Goal: Task Accomplishment & Management: Manage account settings

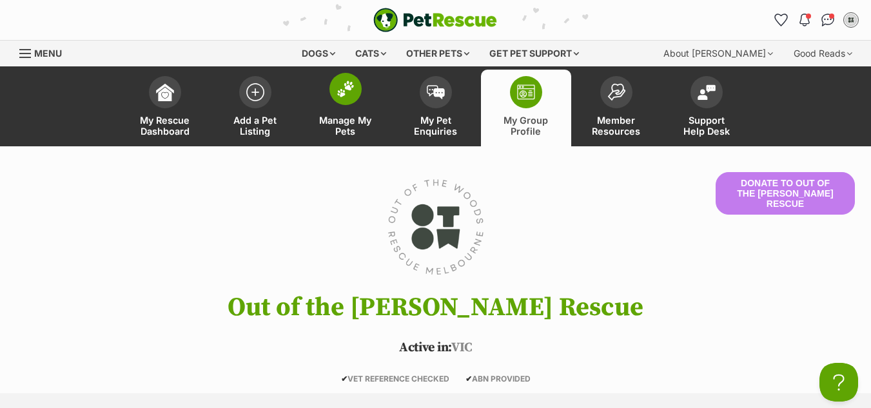
click at [349, 97] on span at bounding box center [345, 89] width 32 height 32
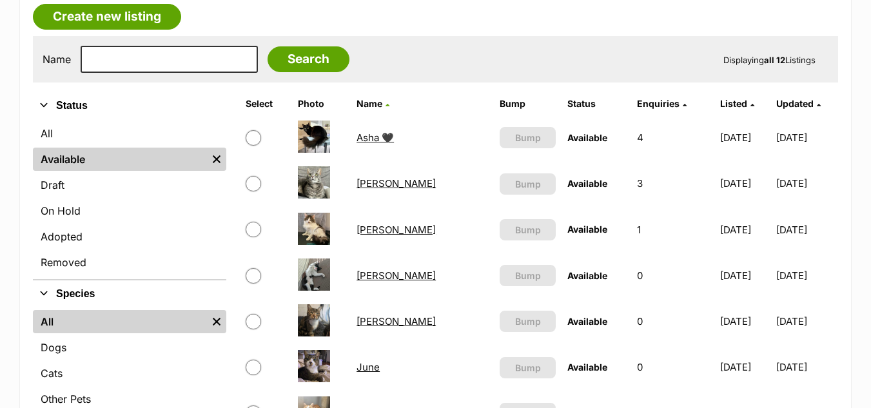
scroll to position [228, 0]
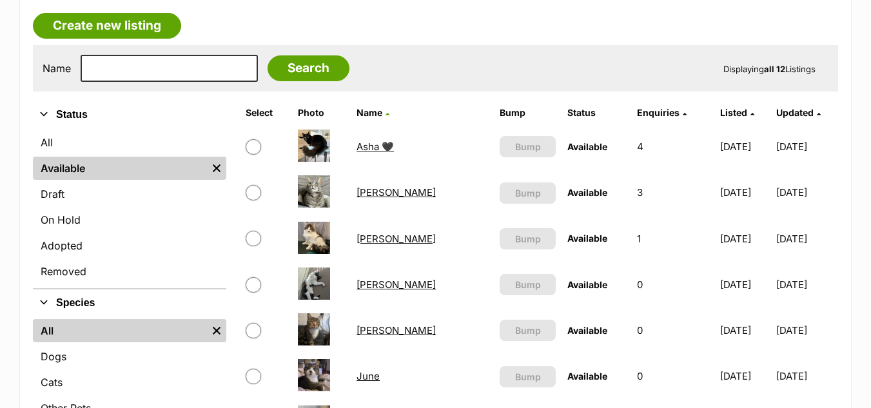
scroll to position [222, 0]
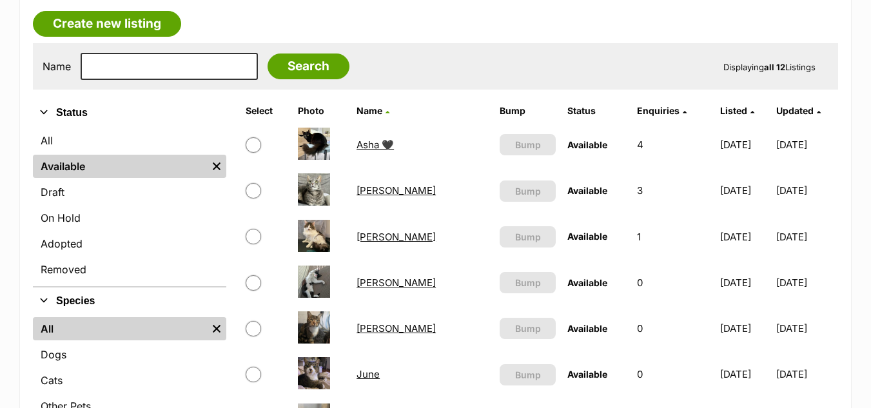
click at [379, 141] on link "Asha 🖤" at bounding box center [375, 145] width 37 height 12
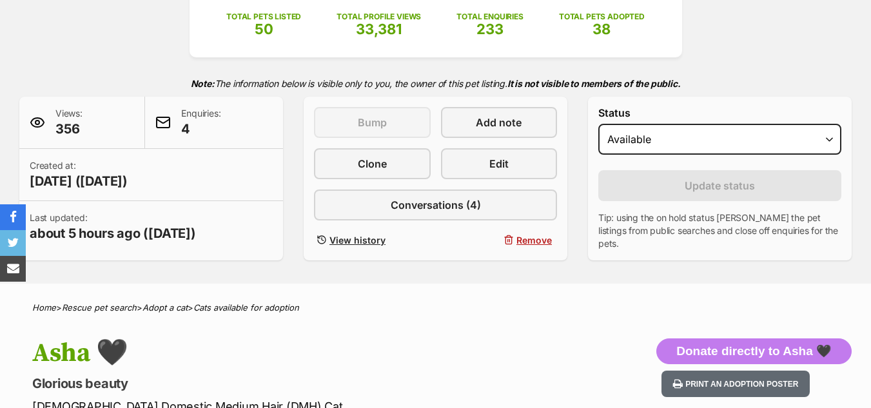
scroll to position [220, 0]
click at [694, 161] on form "Status Draft - not available as listing has enquires Available On hold Adopted …" at bounding box center [719, 178] width 243 height 143
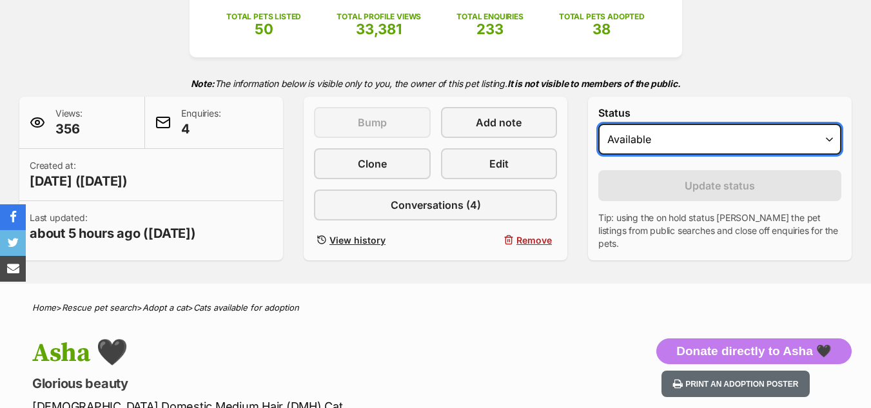
click at [704, 146] on select "Draft - not available as listing has enquires Available On hold Adopted" at bounding box center [719, 139] width 243 height 31
select select "on_hold"
click at [598, 124] on select "Draft - not available as listing has enquires Available On hold Adopted" at bounding box center [719, 139] width 243 height 31
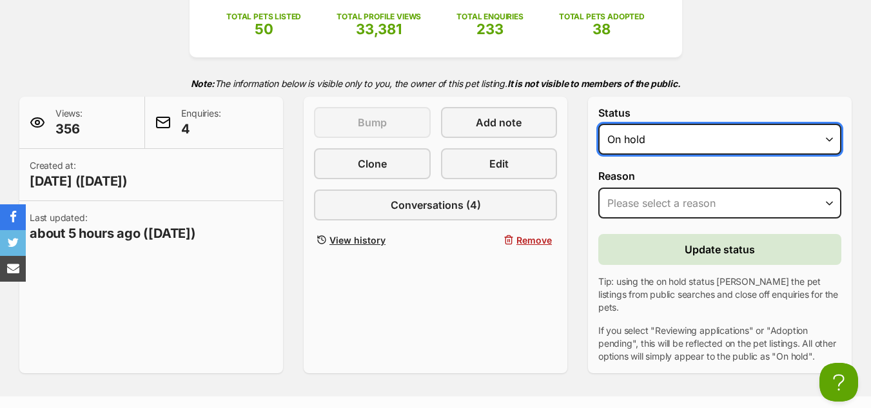
scroll to position [0, 0]
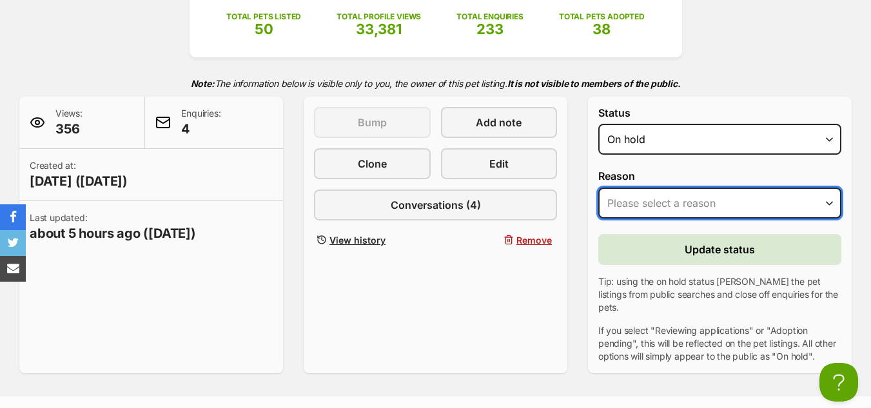
click at [702, 204] on select "Please select a reason Medical reasons Reviewing applications Adoption pending …" at bounding box center [719, 203] width 243 height 31
select select "reviewing_applications"
click at [598, 188] on select "Please select a reason Medical reasons Reviewing applications Adoption pending …" at bounding box center [719, 203] width 243 height 31
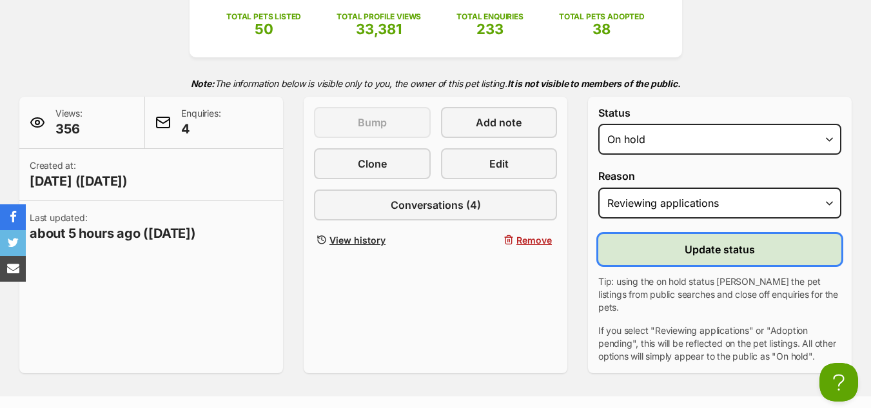
click at [686, 242] on span "Update status" at bounding box center [720, 249] width 70 height 15
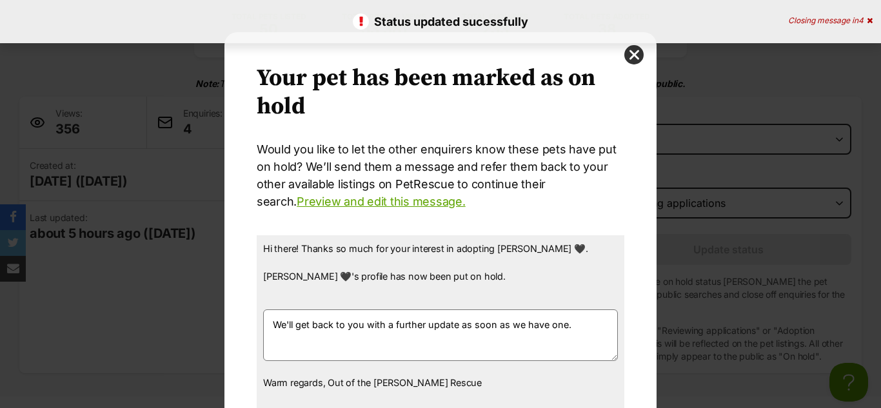
scroll to position [115, 0]
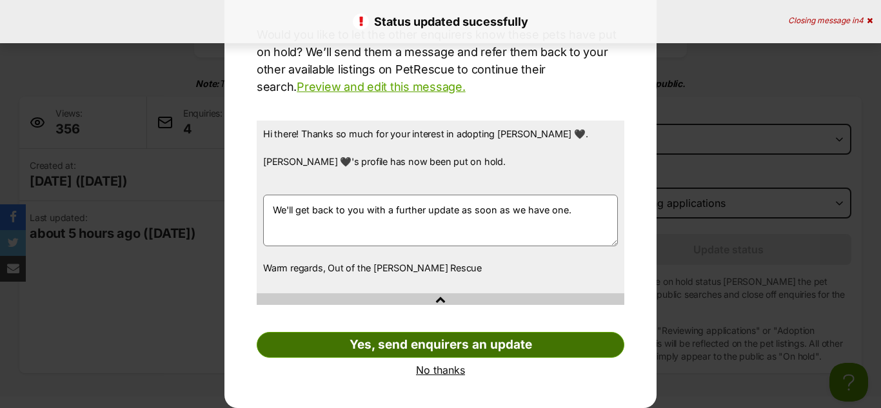
click at [455, 335] on link "Yes, send enquirers an update" at bounding box center [440, 345] width 367 height 26
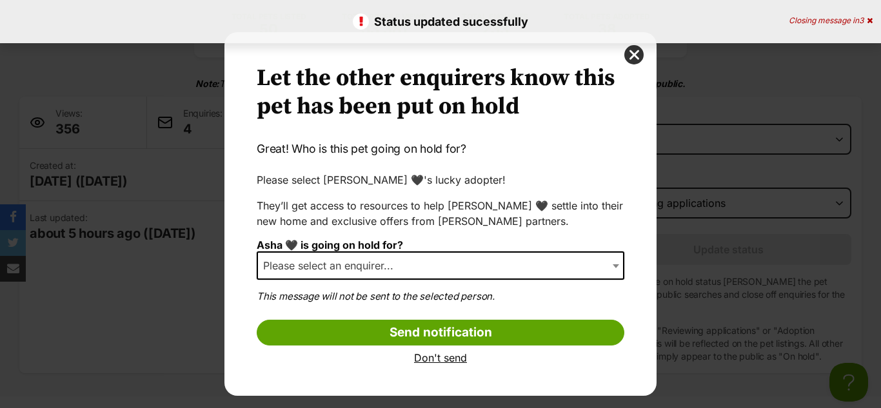
scroll to position [0, 0]
click at [393, 270] on span "None of the above" at bounding box center [440, 265] width 367 height 28
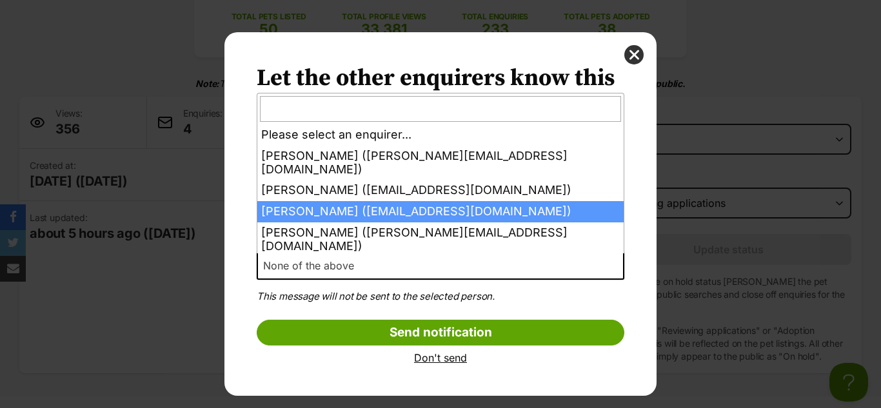
select select "2026120"
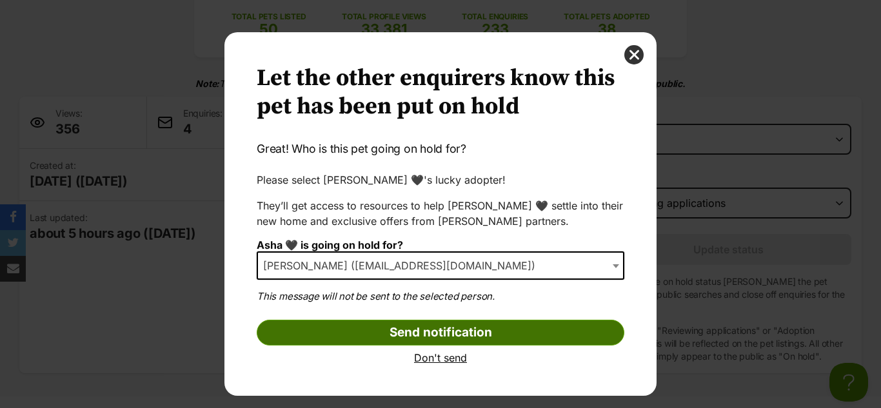
click at [353, 328] on input "Send notification" at bounding box center [440, 333] width 367 height 26
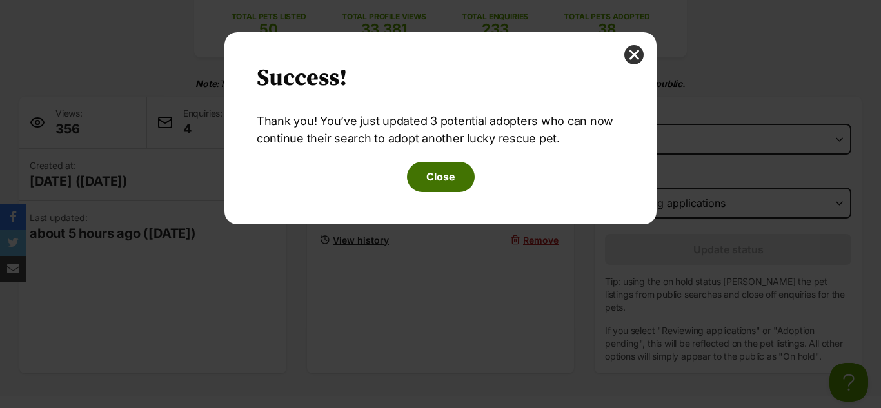
click at [434, 175] on button "Close" at bounding box center [441, 177] width 68 height 30
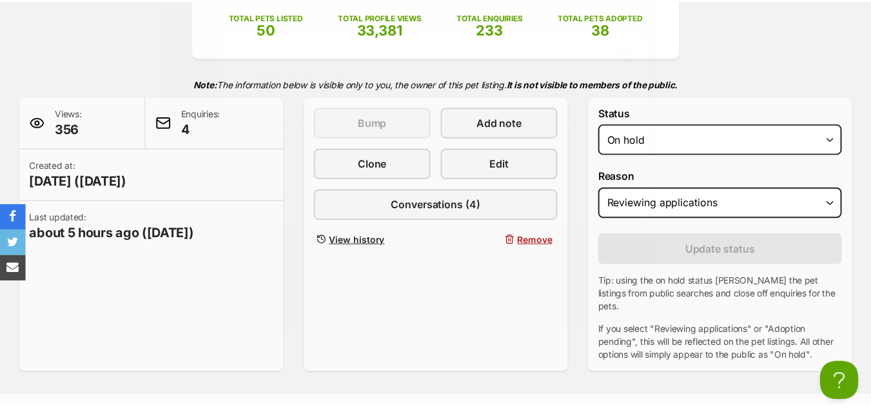
scroll to position [220, 0]
